Goal: Transaction & Acquisition: Purchase product/service

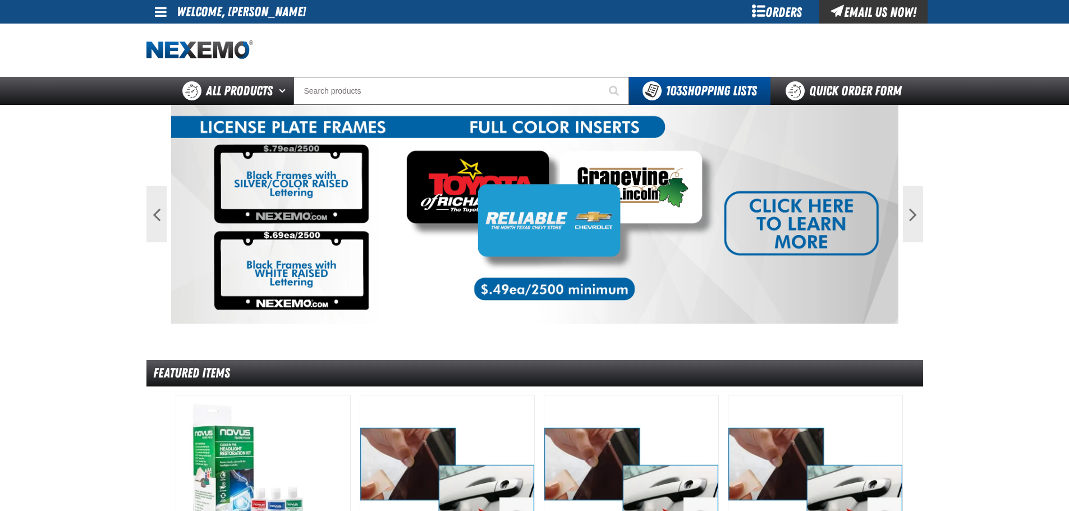
click at [776, 12] on div "Orders" at bounding box center [777, 12] width 84 height 24
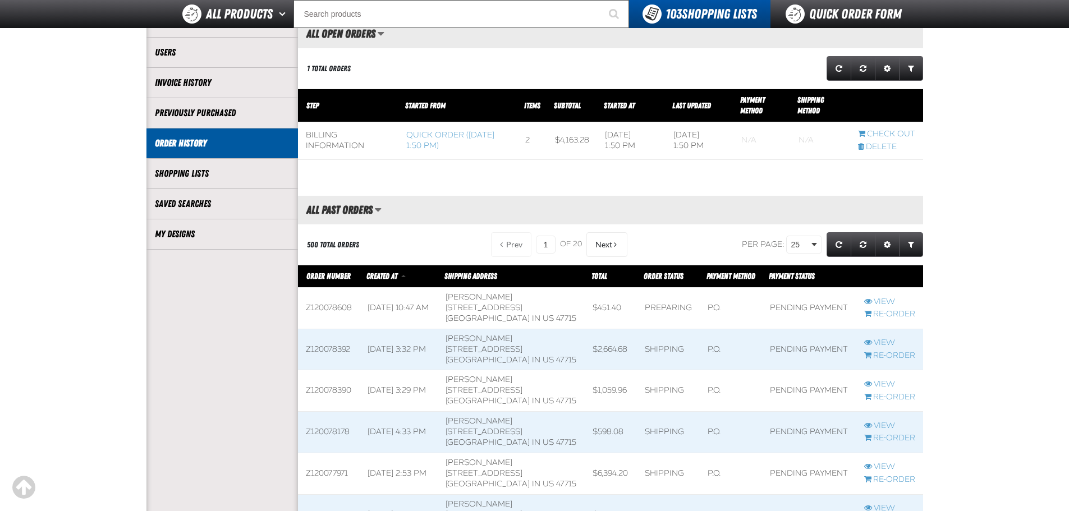
scroll to position [168, 0]
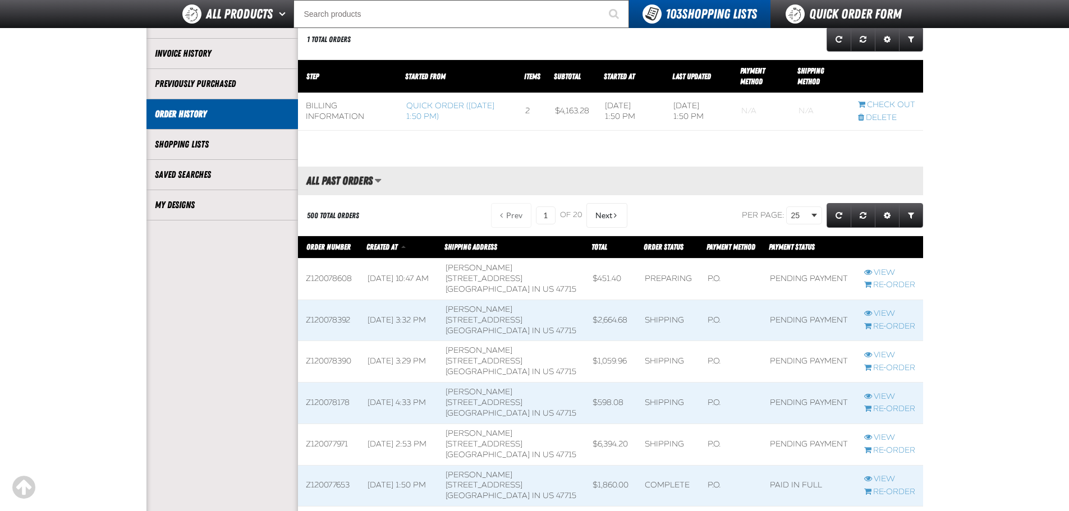
click at [516, 401] on td "Kenny Kent Toyota 5600 Division Street EVANSVILLE IN US 47715" at bounding box center [511, 404] width 147 height 42
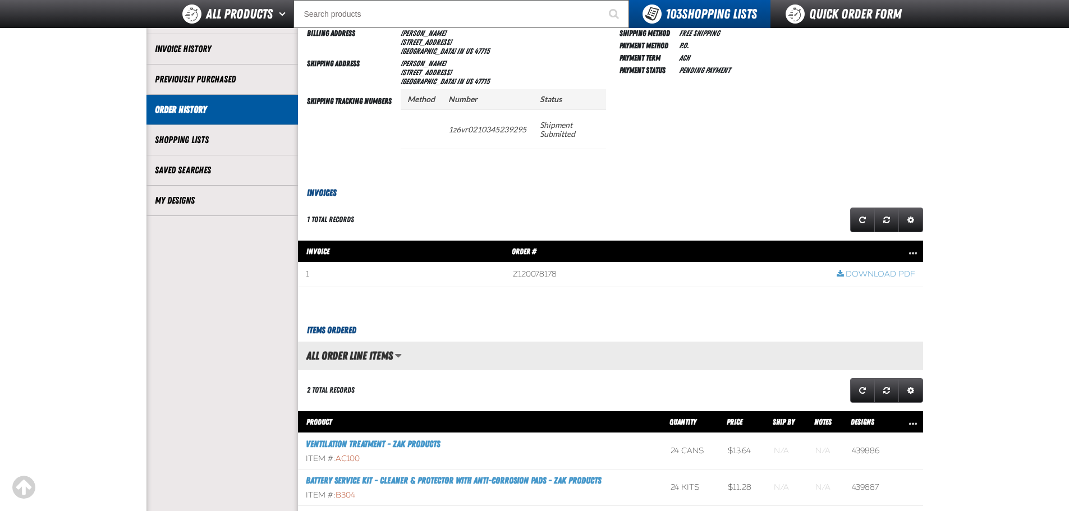
scroll to position [224, 0]
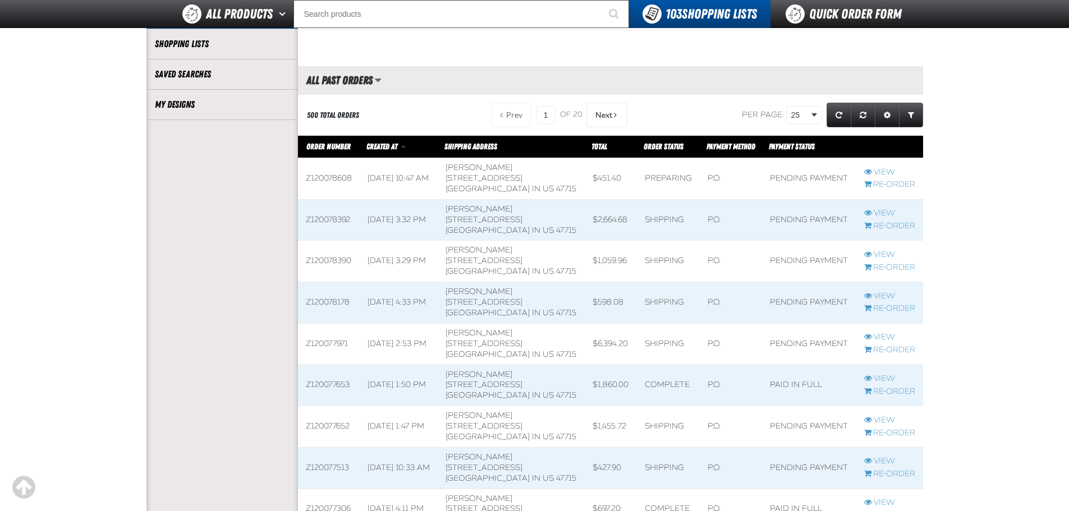
scroll to position [281, 0]
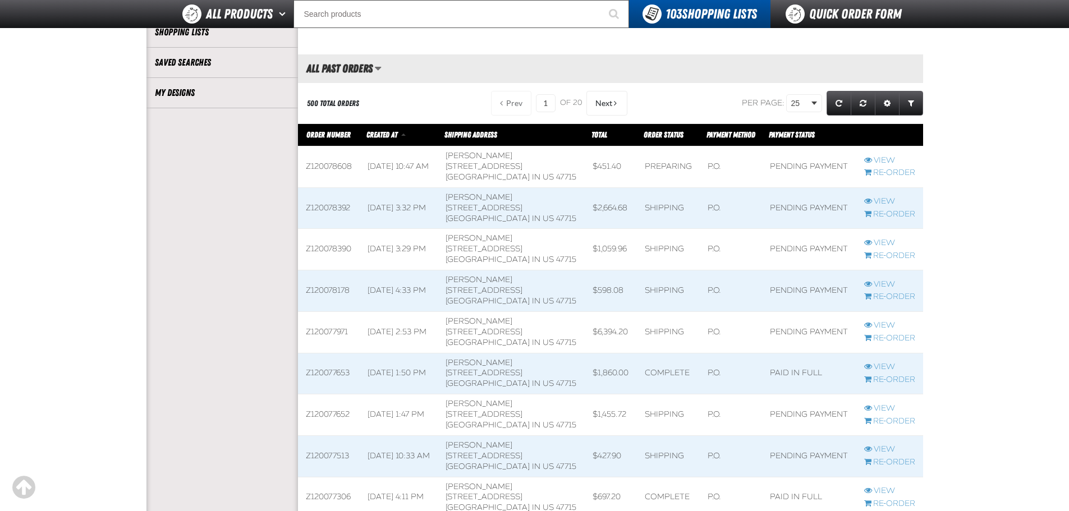
click at [420, 453] on span at bounding box center [399, 456] width 78 height 41
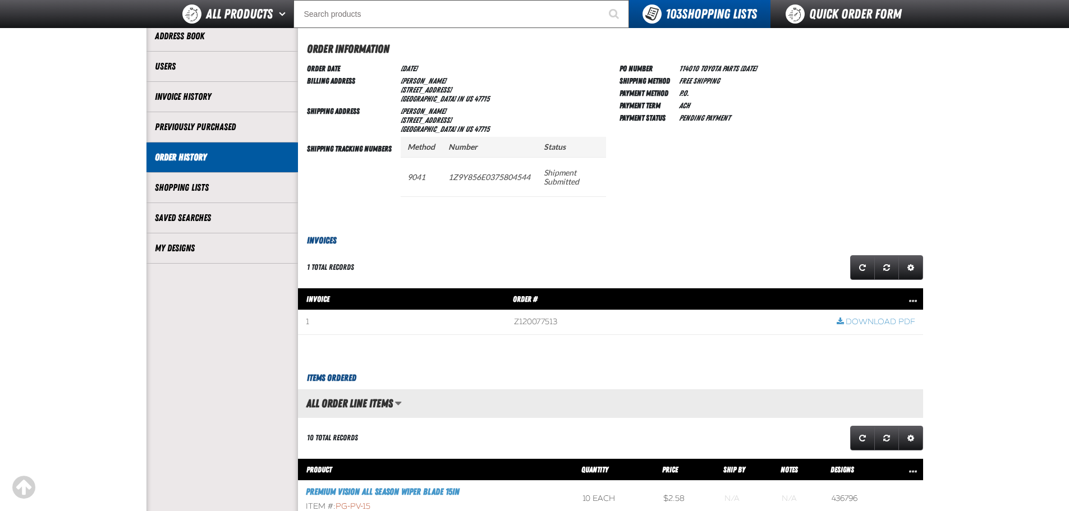
scroll to position [112, 0]
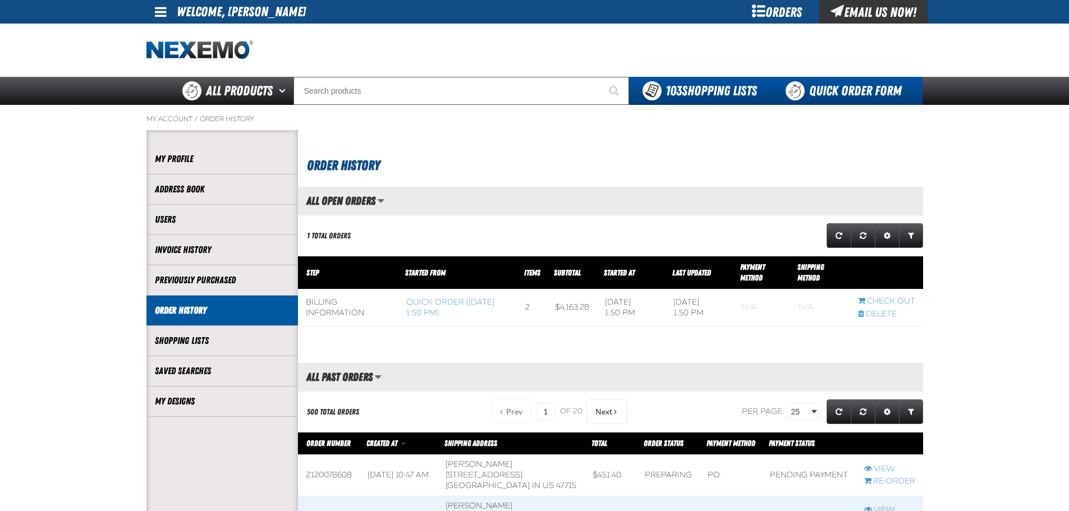
click at [820, 89] on link "Quick Order Form" at bounding box center [847, 91] width 152 height 28
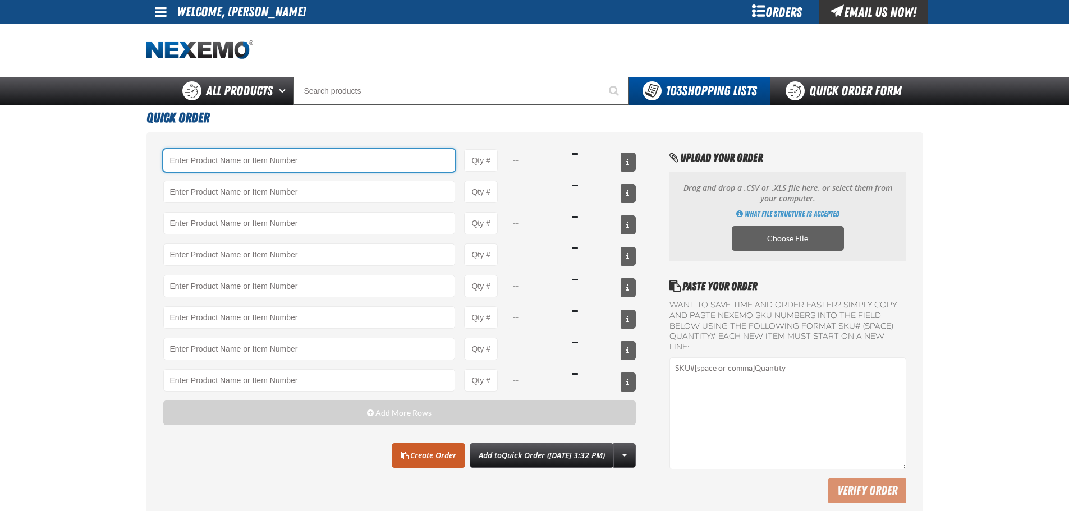
click at [220, 162] on input "Product" at bounding box center [309, 160] width 292 height 22
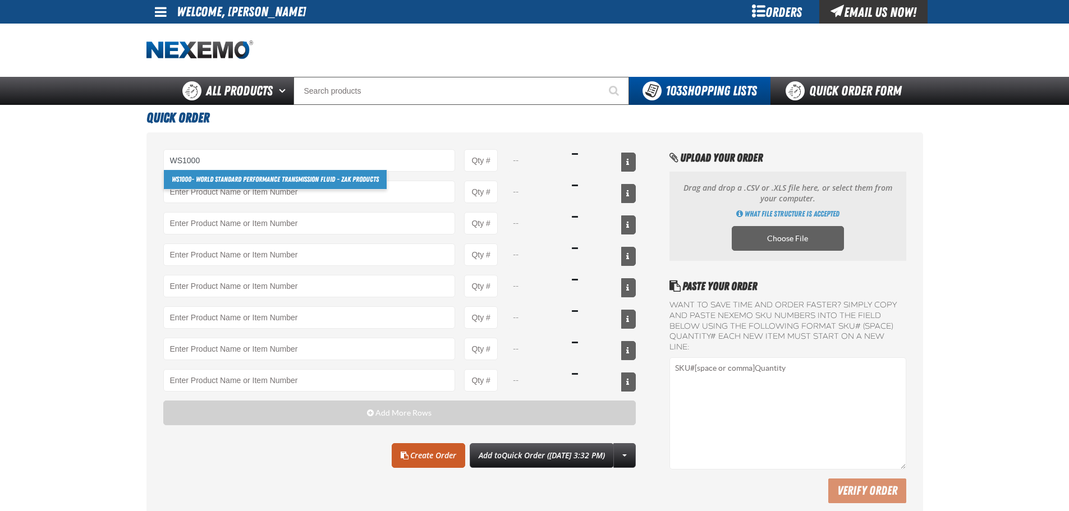
click at [227, 180] on link "WS1000 - World Standard Performance Transmission Fluid - ZAK Products" at bounding box center [275, 179] width 223 height 19
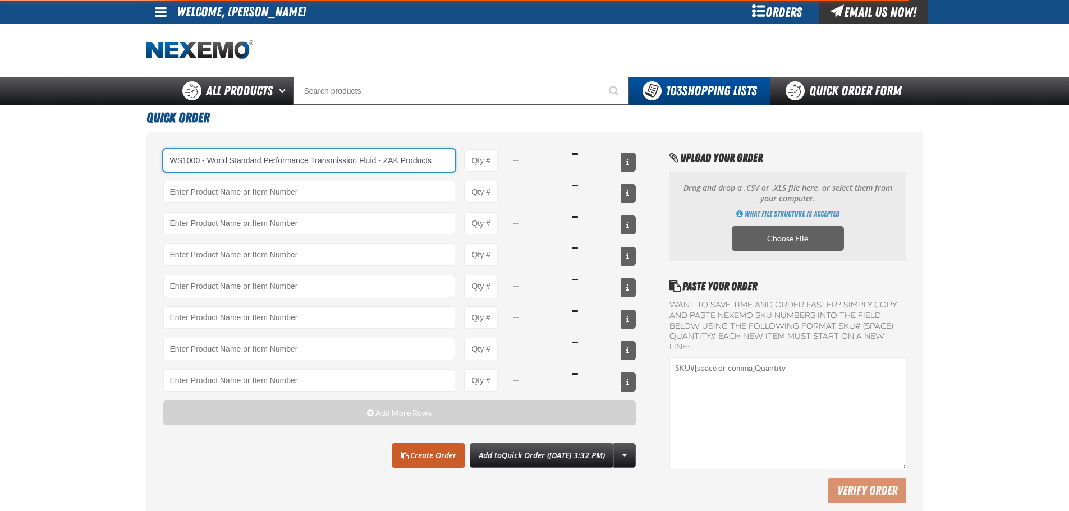
type input "WS1000 - World Standard Performance Transmission Fluid - ZAK Products"
type input "1"
select select "bottle"
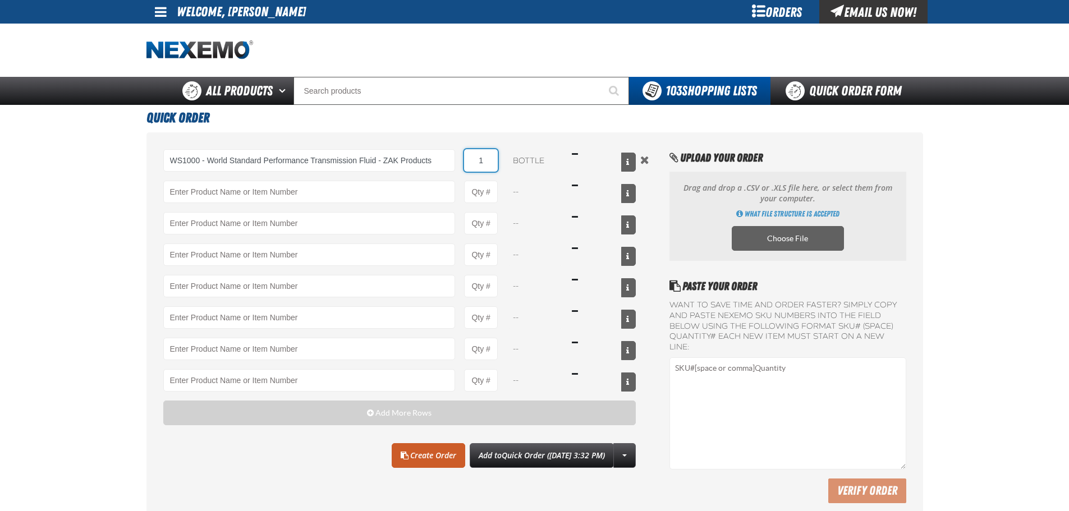
click at [490, 156] on input "1" at bounding box center [481, 160] width 34 height 22
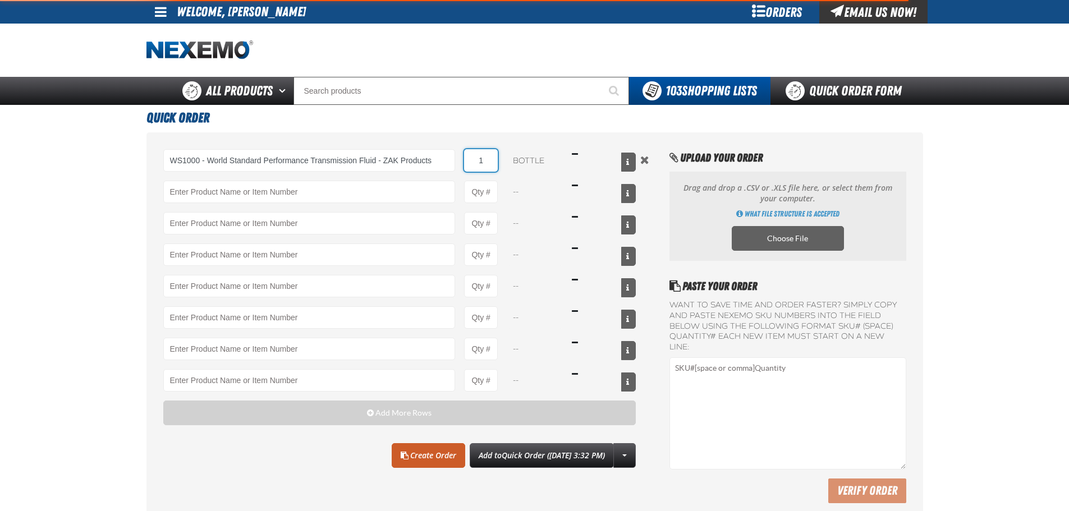
type input "WS1000 - World Standard Performance Transmission Fluid - ZAK Products"
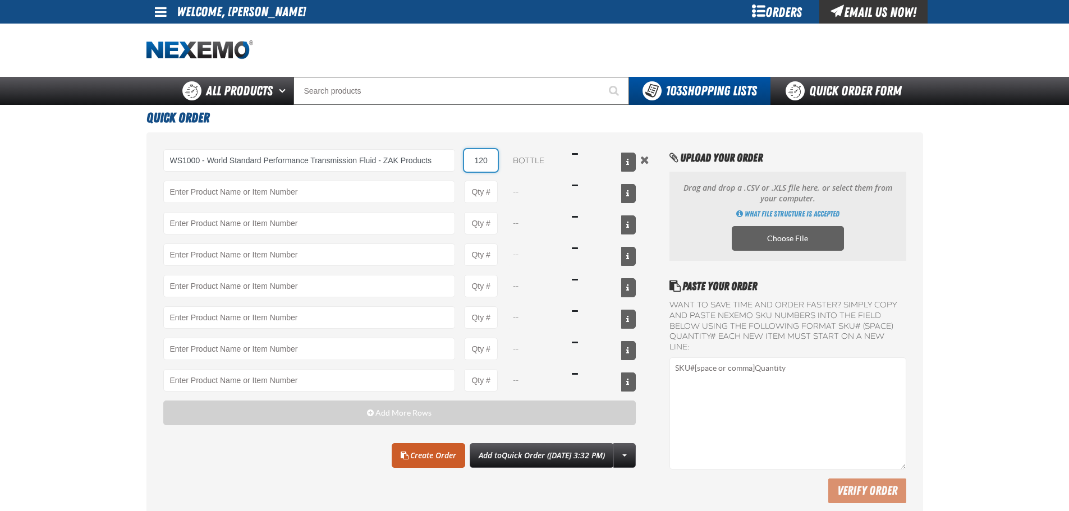
type input "120"
click at [322, 478] on div "WS1000 - World Standard Performance Transmission Fluid - ZAK Products WS1000 - …" at bounding box center [399, 326] width 473 height 354
click at [400, 458] on link "Create Order" at bounding box center [429, 455] width 74 height 25
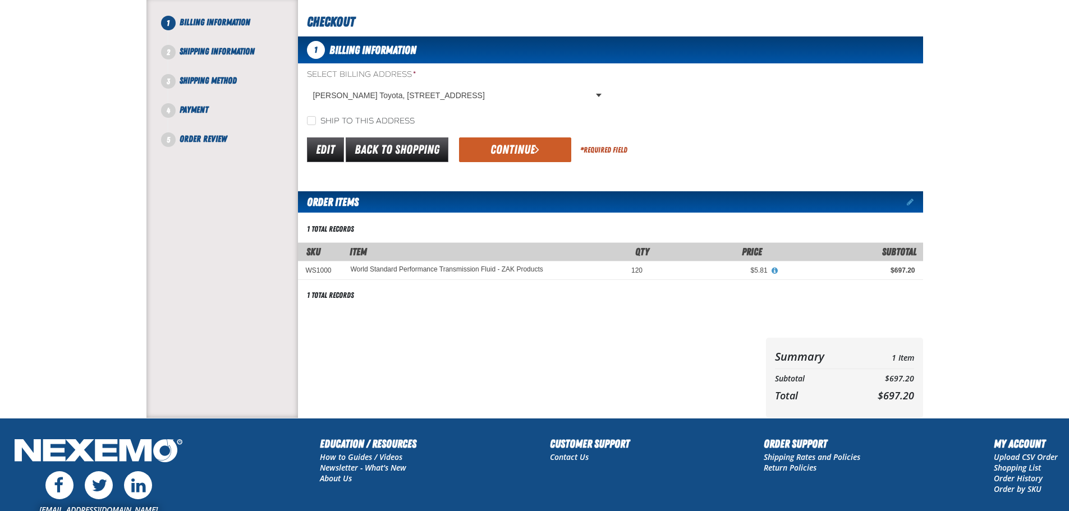
scroll to position [112, 0]
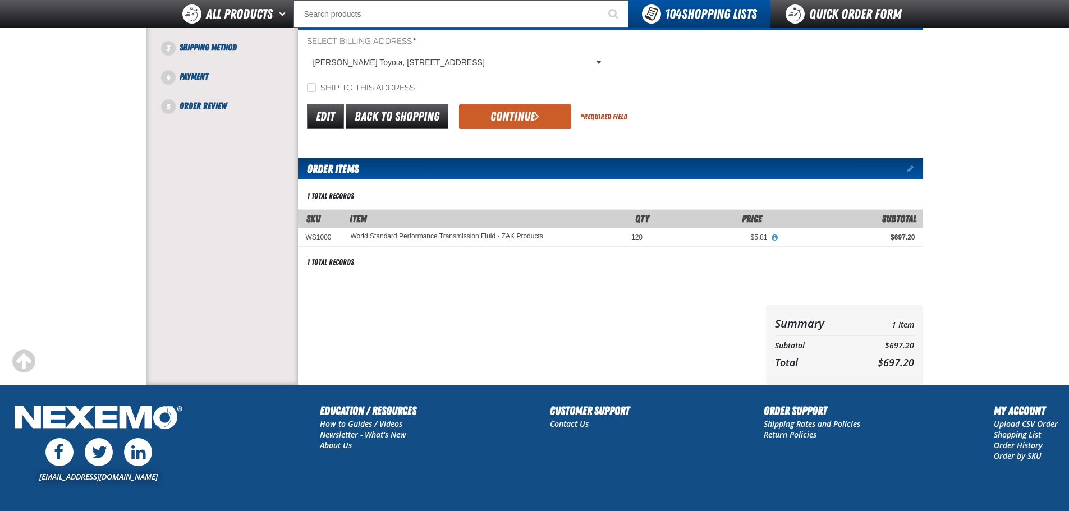
click at [379, 366] on div at bounding box center [530, 345] width 464 height 80
click at [506, 113] on button "Continue" at bounding box center [515, 116] width 112 height 25
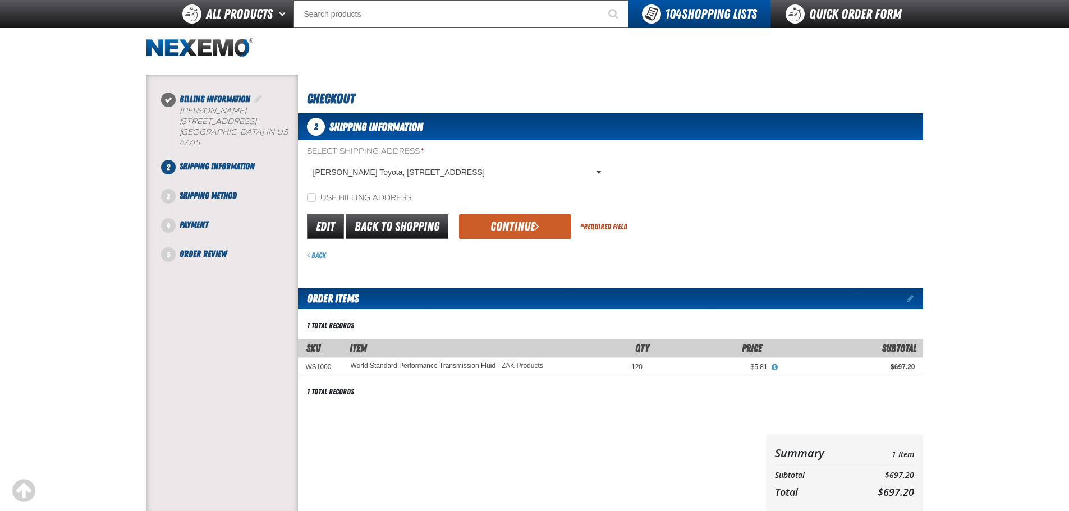
scroll to position [0, 0]
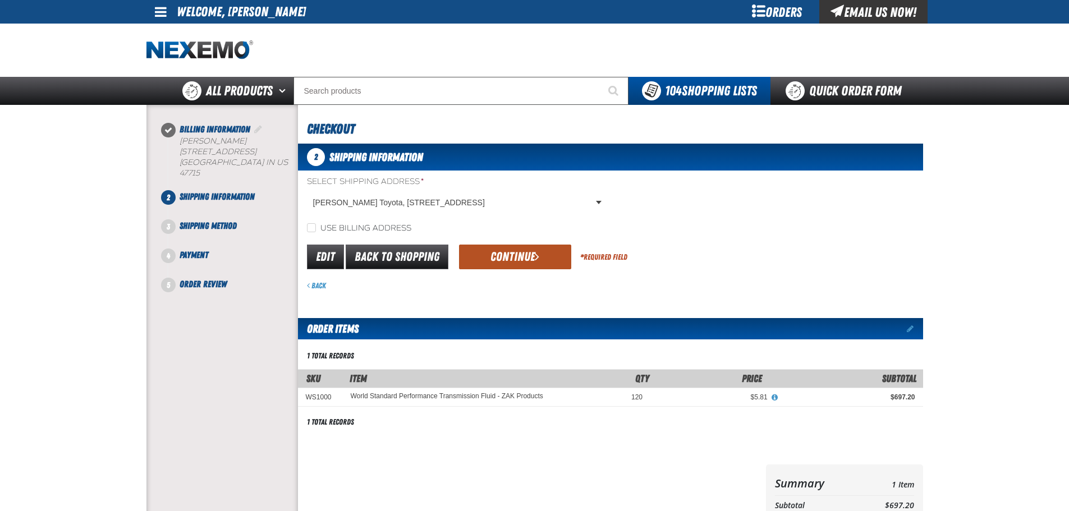
click at [513, 258] on button "Continue" at bounding box center [515, 257] width 112 height 25
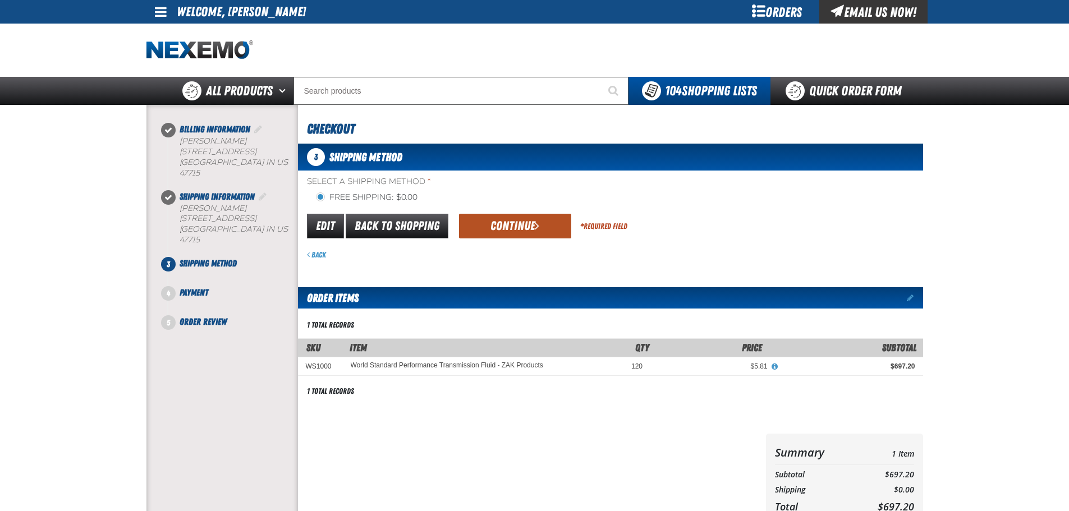
click at [537, 231] on span "submit" at bounding box center [537, 225] width 4 height 12
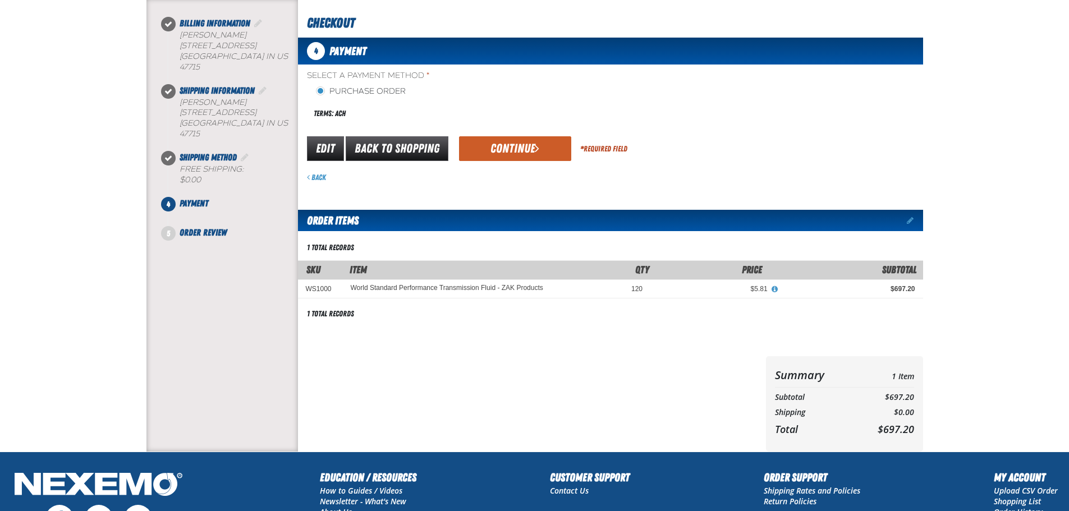
scroll to position [112, 0]
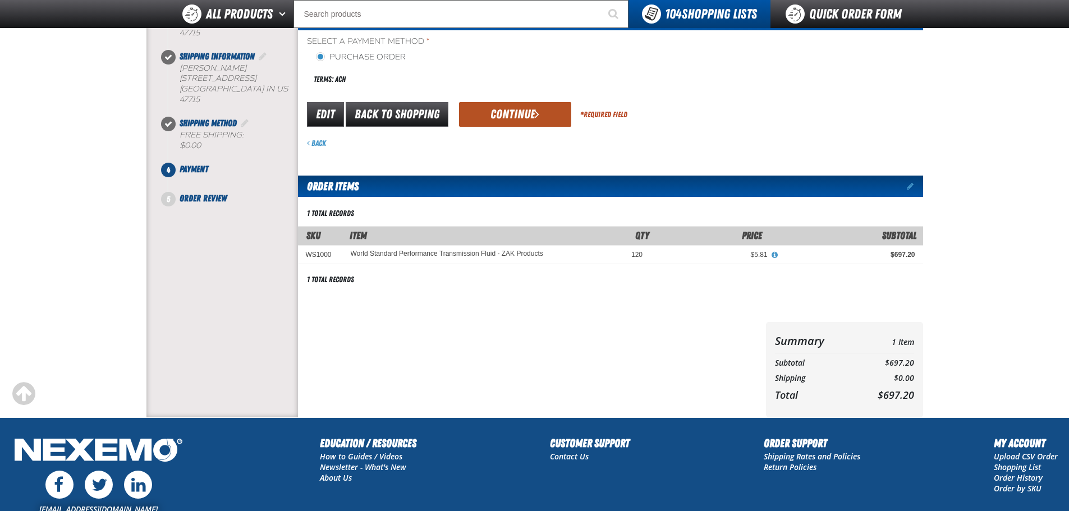
click at [524, 114] on button "Continue" at bounding box center [515, 114] width 112 height 25
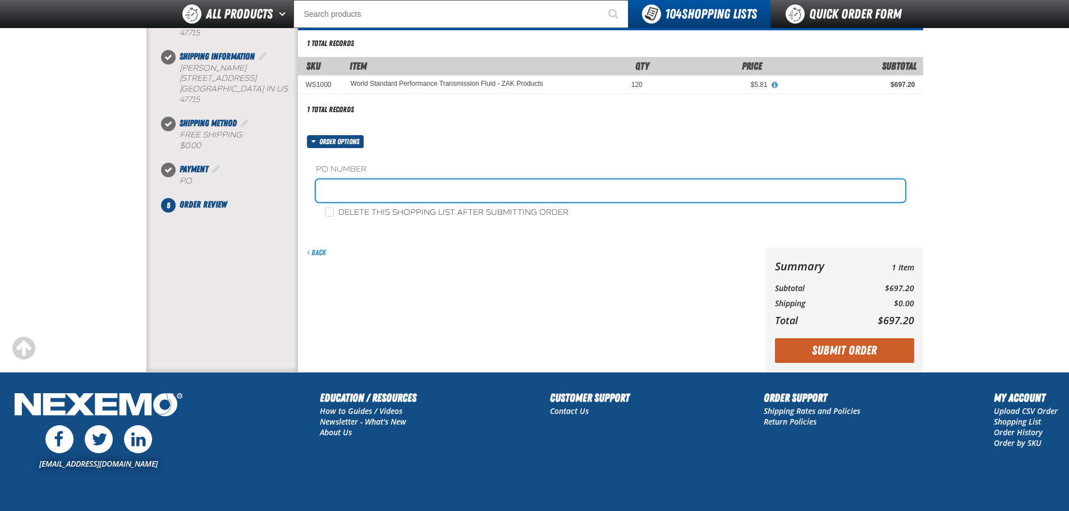
click at [478, 196] on input "text" at bounding box center [610, 191] width 589 height 22
type input "114010 TOYOTA PARTS 8-29-25"
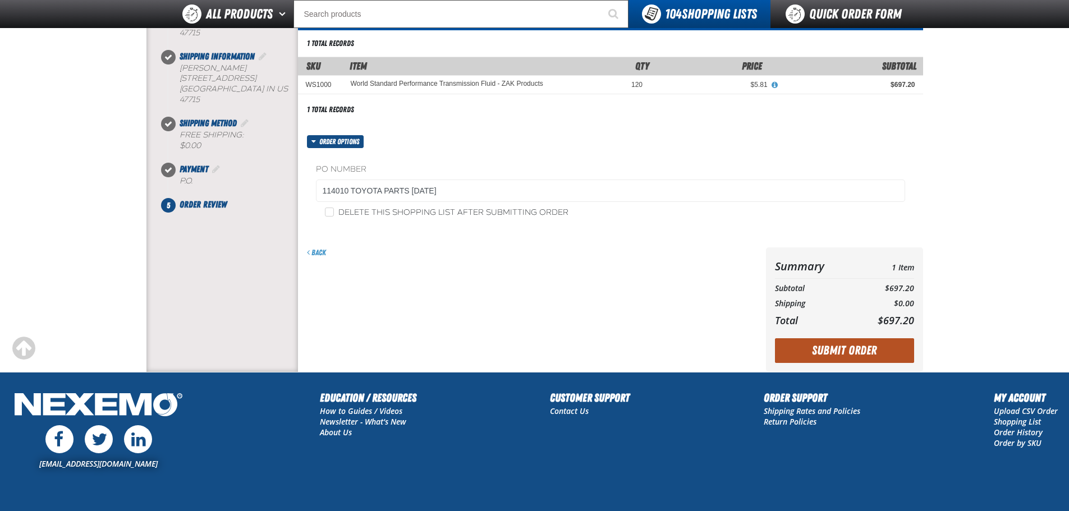
click at [823, 354] on button "Submit Order" at bounding box center [844, 350] width 139 height 25
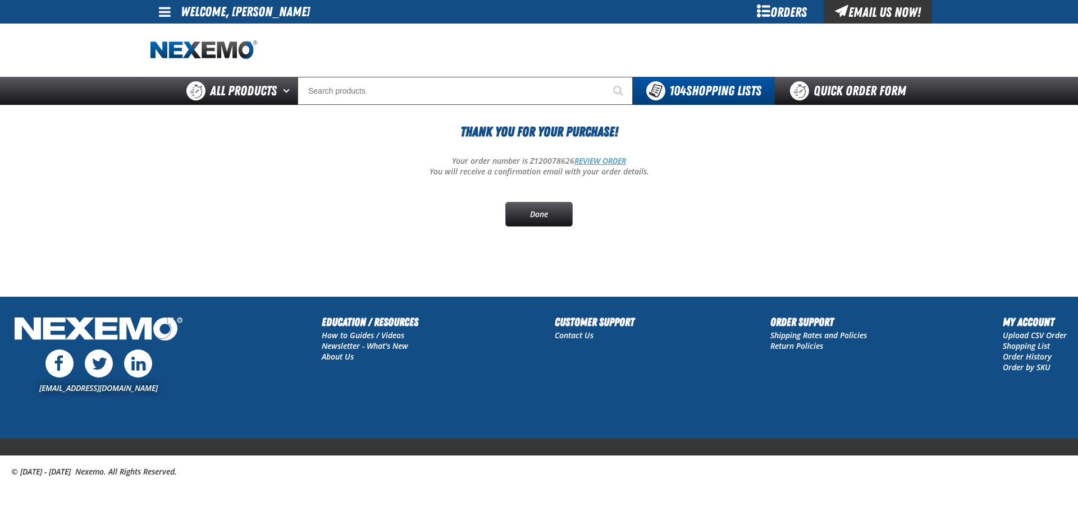
click at [598, 161] on link "REVIEW ORDER" at bounding box center [600, 160] width 52 height 11
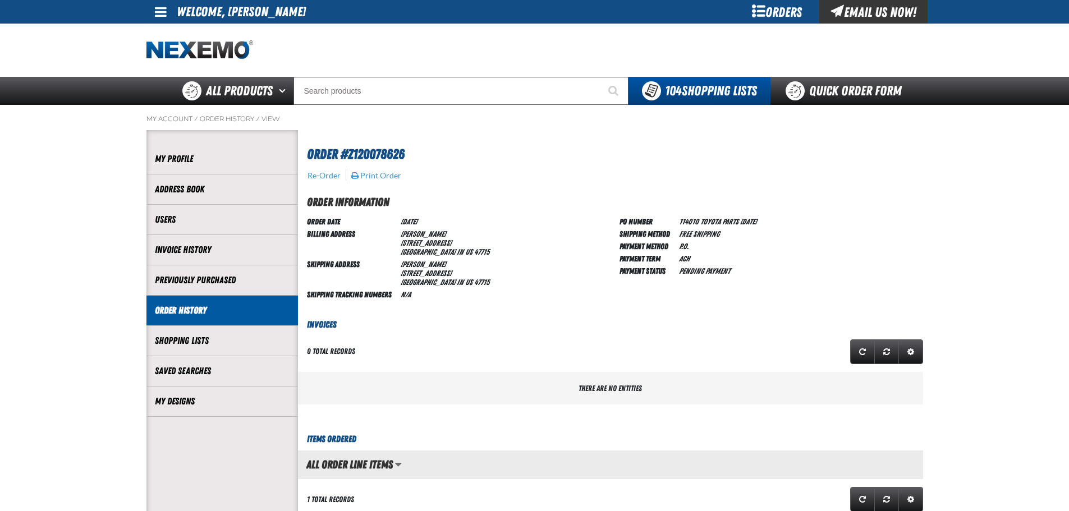
click at [782, 13] on div "Orders" at bounding box center [777, 12] width 84 height 24
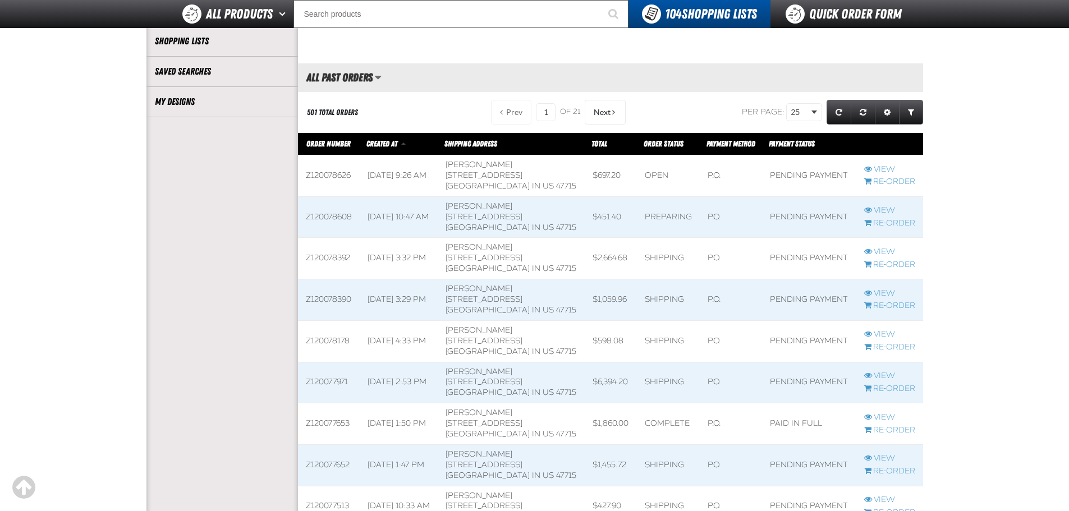
scroll to position [56, 0]
